Goal: Information Seeking & Learning: Learn about a topic

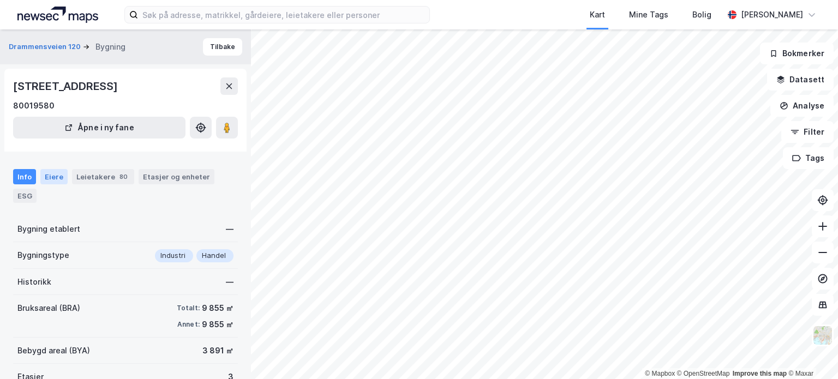
click at [49, 176] on div "Eiere" at bounding box center [53, 176] width 27 height 15
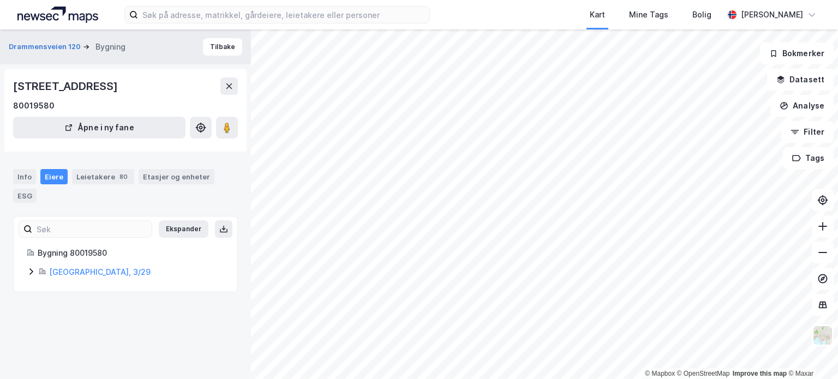
click at [29, 271] on icon at bounding box center [31, 271] width 9 height 9
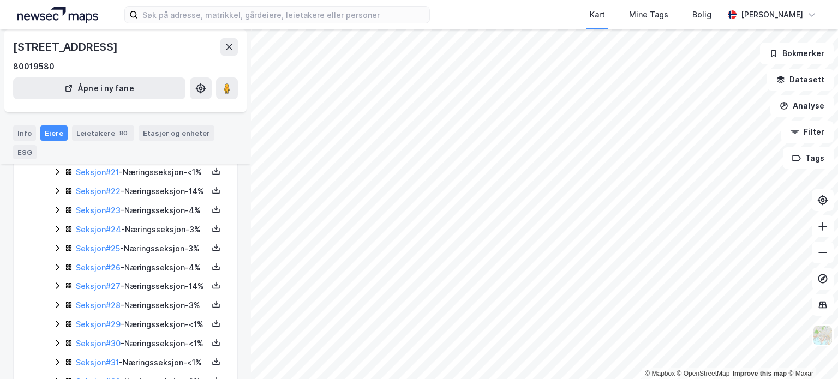
scroll to position [546, 0]
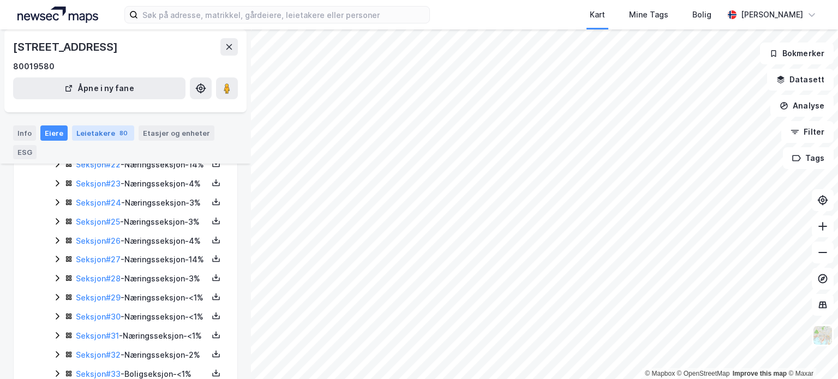
click at [105, 131] on div "Leietakere 80" at bounding box center [103, 133] width 62 height 15
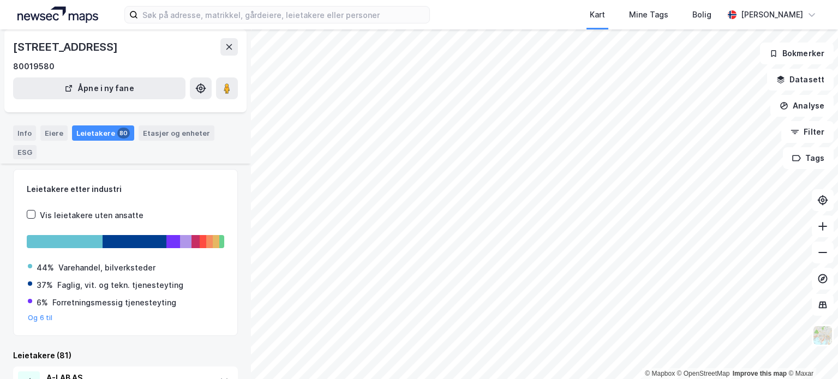
scroll to position [101, 0]
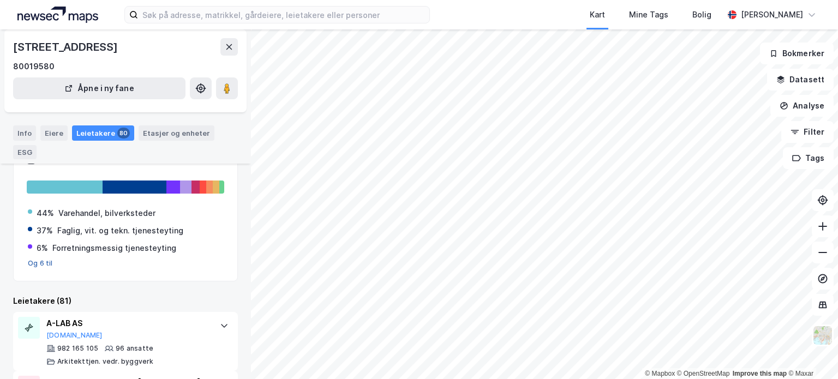
click at [37, 261] on button "Og 6 til" at bounding box center [40, 263] width 25 height 9
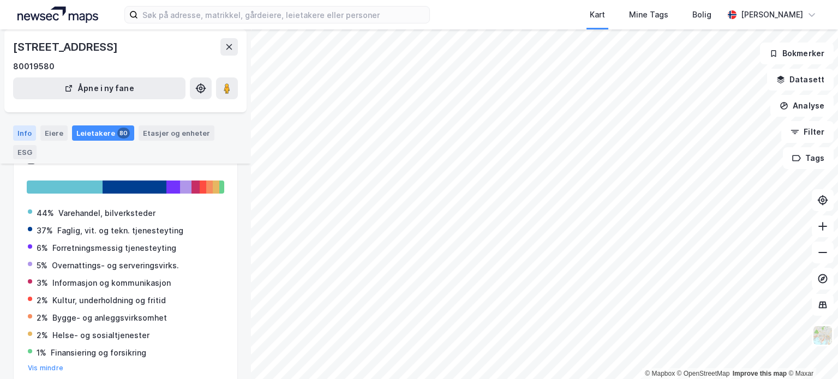
click at [18, 132] on div "Info" at bounding box center [24, 133] width 23 height 15
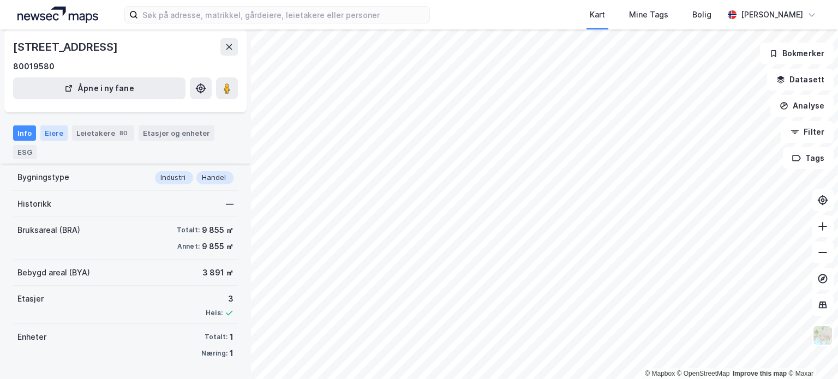
click at [51, 134] on div "Eiere" at bounding box center [53, 133] width 27 height 15
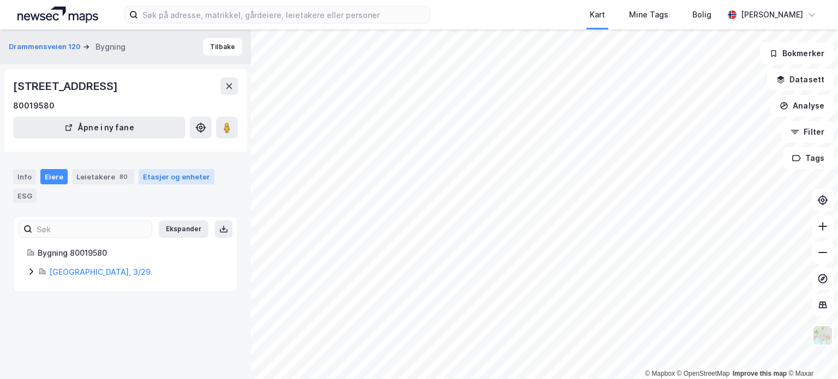
click at [157, 178] on div "Etasjer og enheter" at bounding box center [176, 177] width 67 height 10
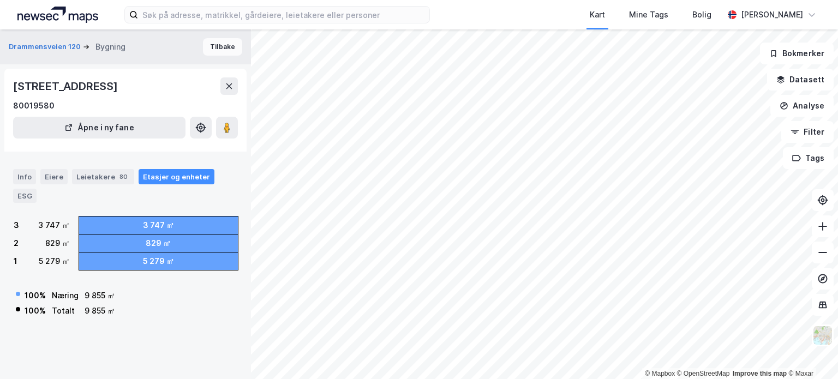
click at [205, 46] on button "Tilbake" at bounding box center [222, 46] width 39 height 17
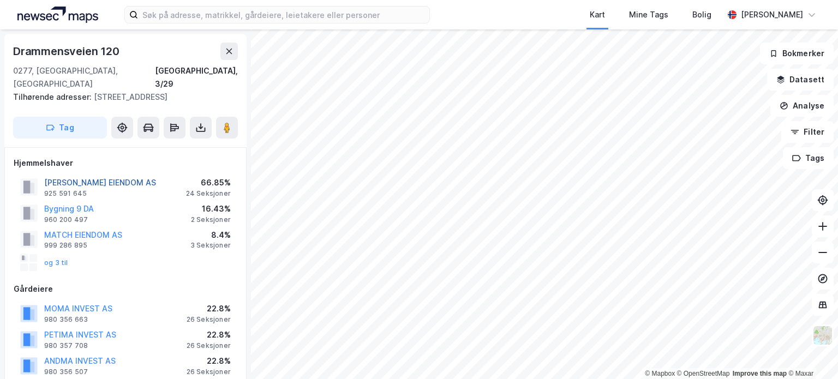
click at [0, 0] on button "[PERSON_NAME] EIENDOM AS" at bounding box center [0, 0] width 0 height 0
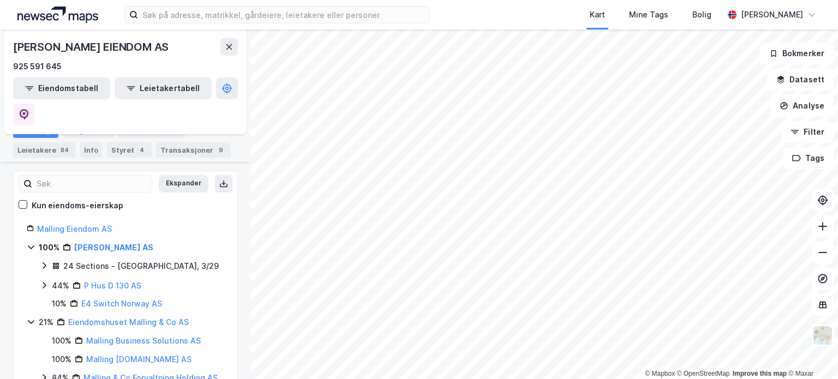
scroll to position [164, 0]
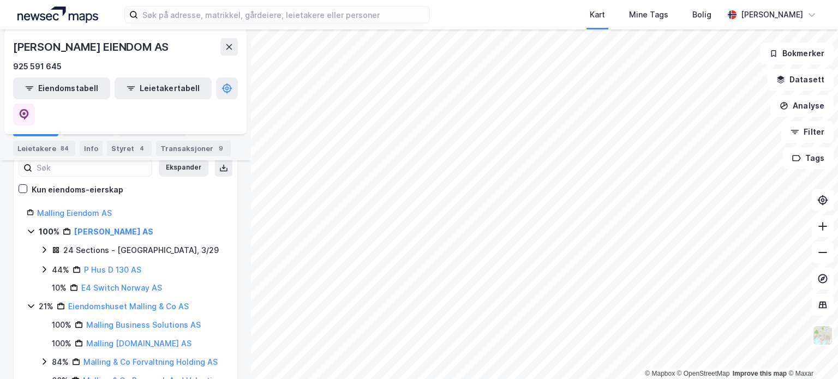
click at [45, 246] on icon at bounding box center [44, 250] width 9 height 9
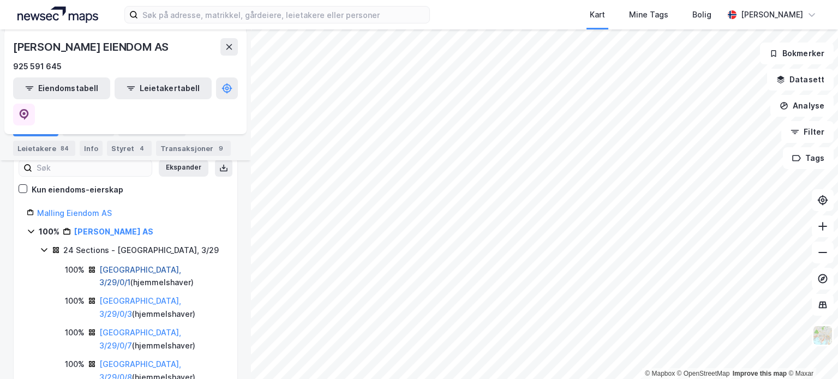
click at [111, 265] on link "[GEOGRAPHIC_DATA], 3/29/0/1" at bounding box center [140, 276] width 82 height 22
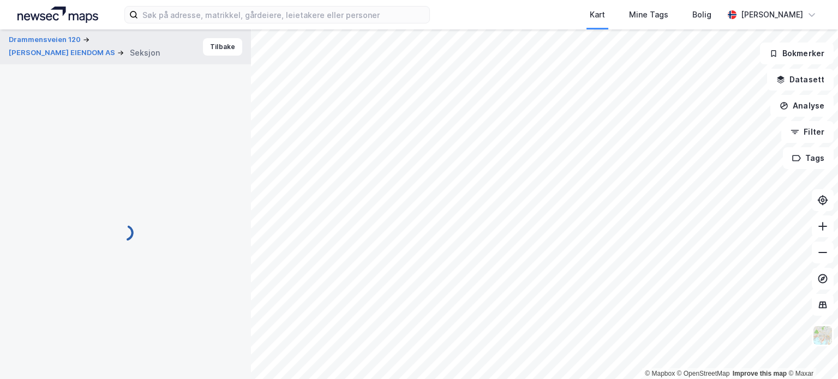
scroll to position [1, 0]
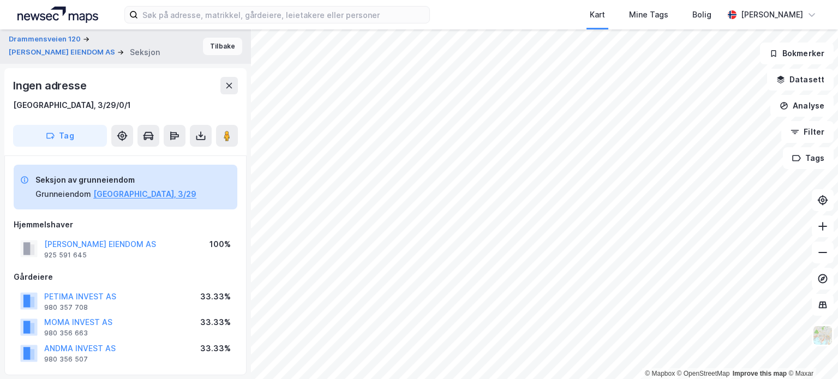
click at [206, 46] on button "Tilbake" at bounding box center [222, 46] width 39 height 17
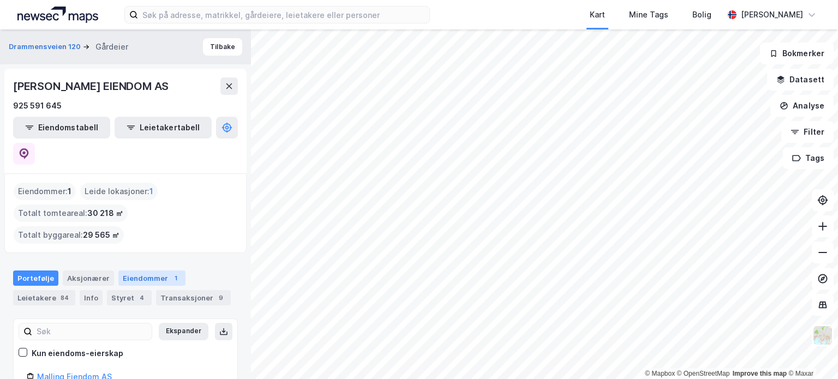
click at [142, 271] on div "Eiendommer 1" at bounding box center [151, 278] width 67 height 15
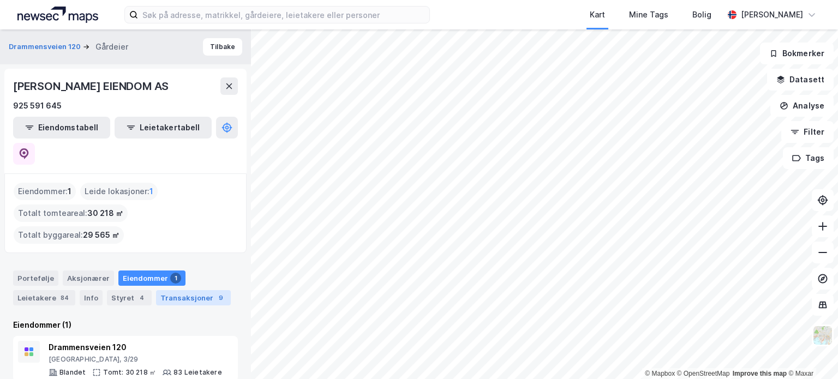
click at [183, 290] on div "Transaksjoner 9" at bounding box center [193, 297] width 75 height 15
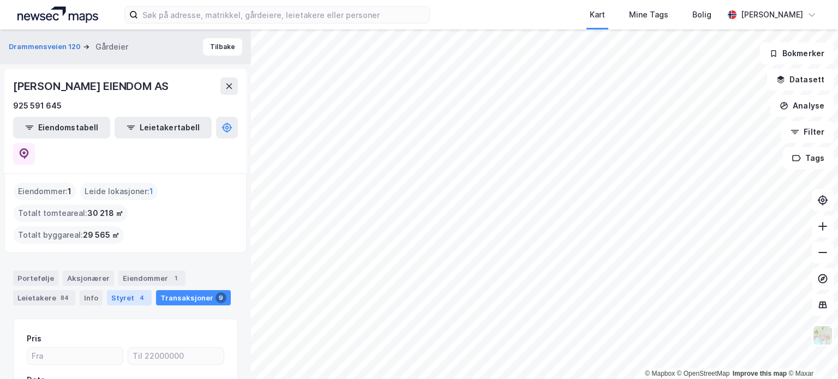
click at [115, 290] on div "Styret 4" at bounding box center [129, 297] width 45 height 15
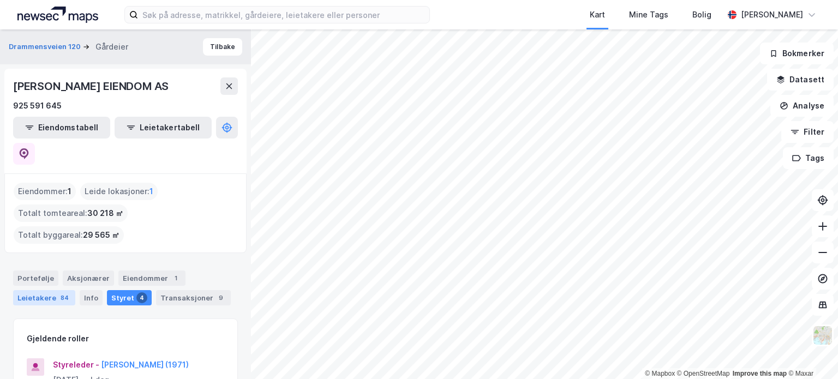
click at [54, 290] on div "Leietakere 84" at bounding box center [44, 297] width 62 height 15
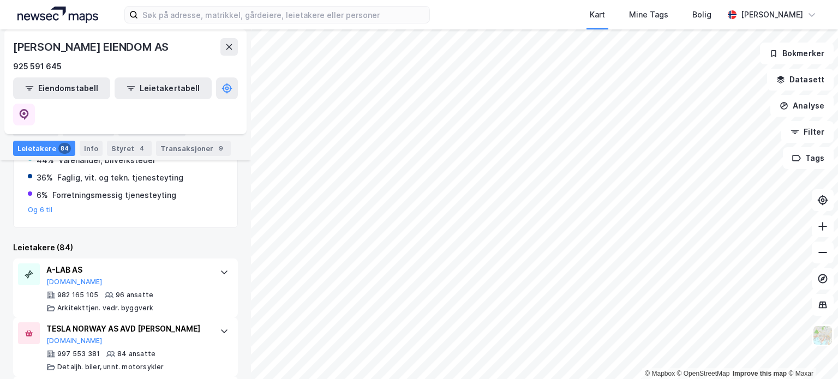
scroll to position [265, 0]
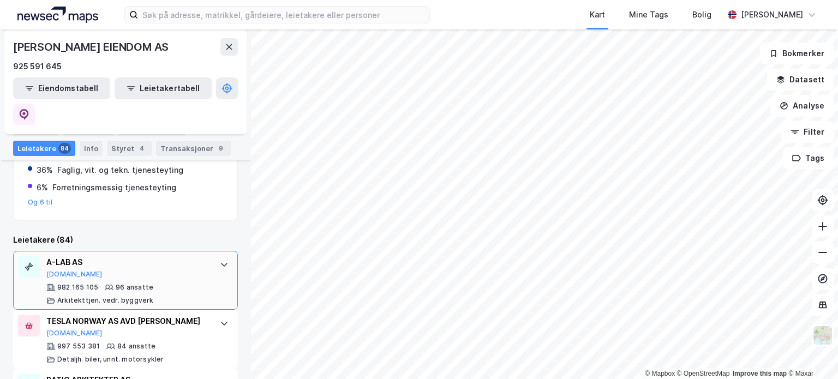
click at [220, 260] on icon at bounding box center [224, 264] width 9 height 9
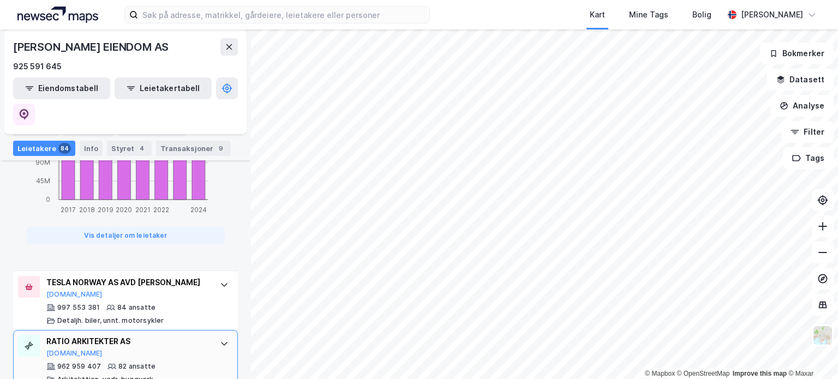
scroll to position [919, 0]
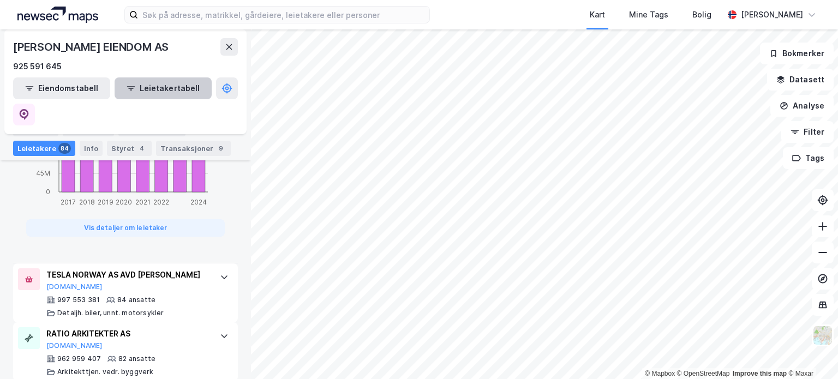
click at [144, 93] on button "Leietakertabell" at bounding box center [163, 88] width 97 height 22
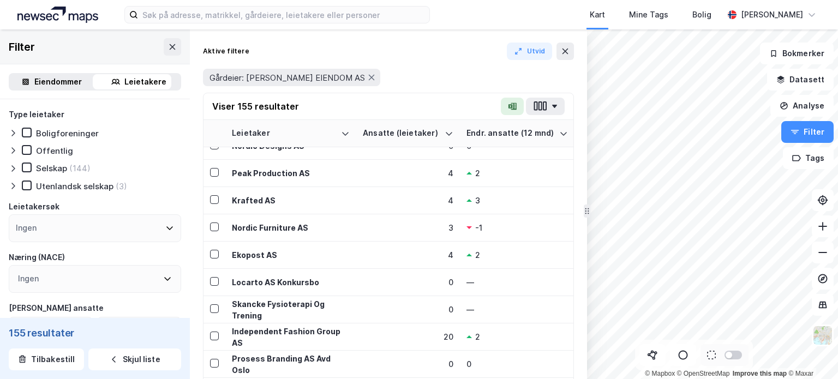
scroll to position [273, 0]
